Goal: Task Accomplishment & Management: Use online tool/utility

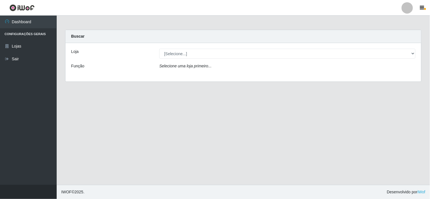
select select "398"
click at [159, 49] on select "[Selecione...] Rede Compras Supermercados - LOJA 6" at bounding box center [287, 54] width 256 height 10
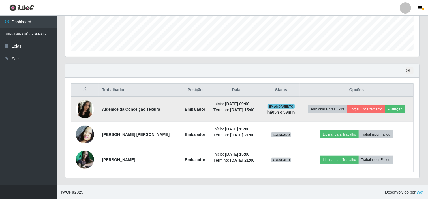
scroll to position [152, 0]
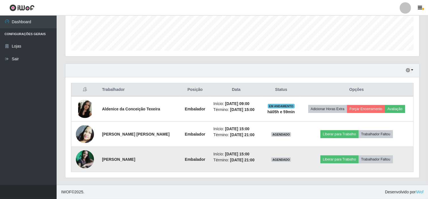
click at [85, 163] on img at bounding box center [85, 159] width 18 height 18
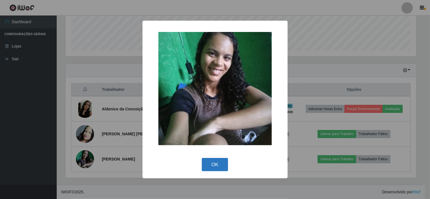
click at [216, 163] on button "OK" at bounding box center [215, 164] width 26 height 13
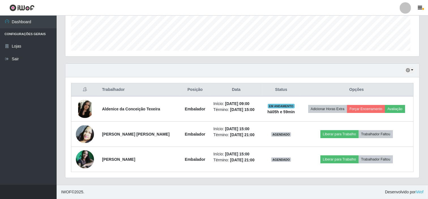
scroll to position [117, 354]
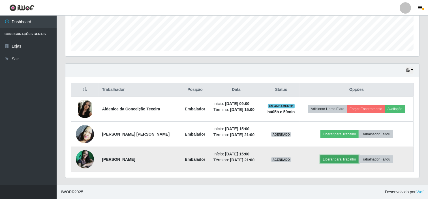
click at [337, 160] on button "Liberar para Trabalho" at bounding box center [340, 159] width 38 height 8
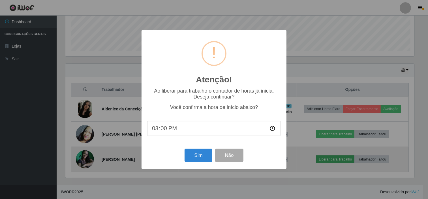
scroll to position [117, 350]
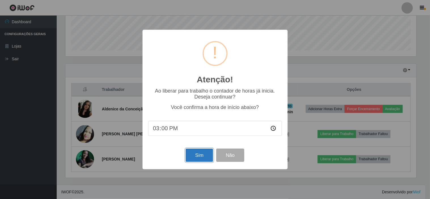
click at [199, 157] on button "Sim" at bounding box center [198, 155] width 27 height 13
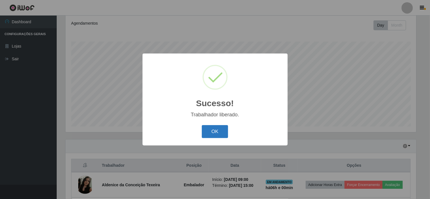
click at [216, 131] on button "OK" at bounding box center [215, 131] width 26 height 13
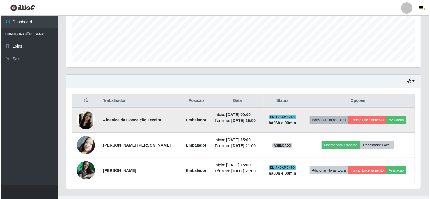
scroll to position [152, 0]
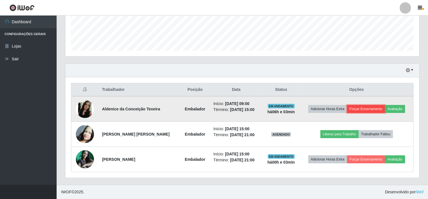
click at [360, 108] on button "Forçar Encerramento" at bounding box center [366, 109] width 38 height 8
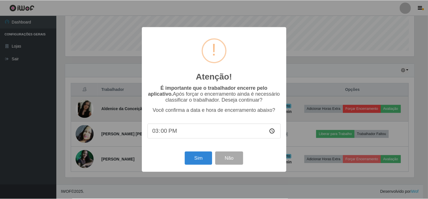
scroll to position [117, 350]
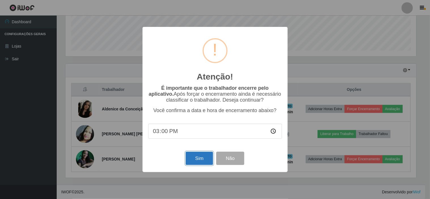
click at [190, 159] on button "Sim" at bounding box center [198, 158] width 27 height 13
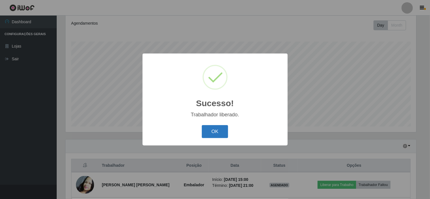
click at [224, 129] on button "OK" at bounding box center [215, 131] width 26 height 13
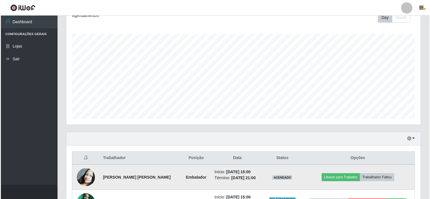
scroll to position [127, 0]
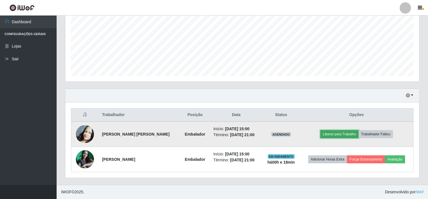
click at [342, 132] on button "Liberar para Trabalho" at bounding box center [340, 134] width 38 height 8
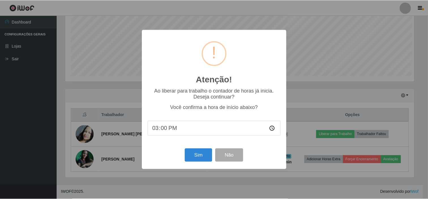
scroll to position [117, 350]
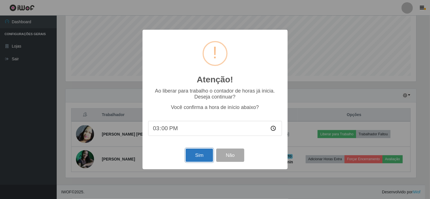
click at [196, 158] on button "Sim" at bounding box center [198, 155] width 27 height 13
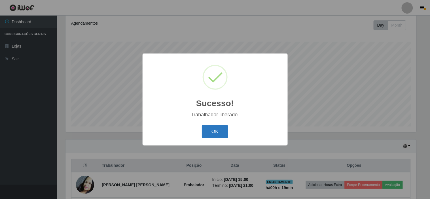
click at [217, 131] on button "OK" at bounding box center [215, 131] width 26 height 13
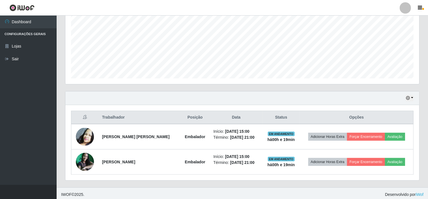
scroll to position [127, 0]
